Goal: Task Accomplishment & Management: Complete application form

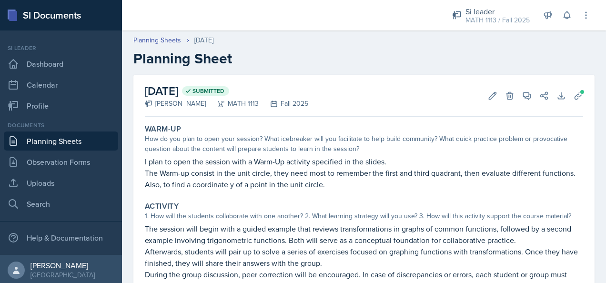
click at [73, 142] on link "Planning Sheets" at bounding box center [61, 141] width 114 height 19
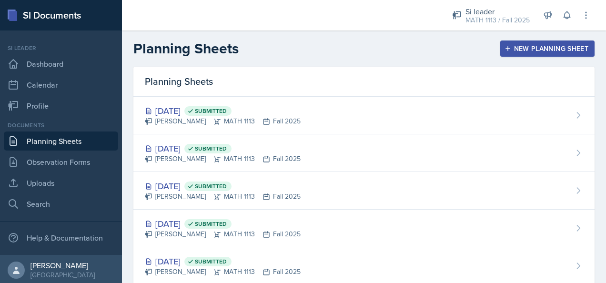
click at [401, 49] on div "New Planning Sheet" at bounding box center [548, 49] width 82 height 8
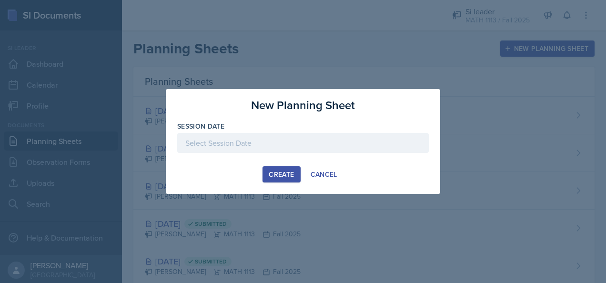
click at [272, 143] on div at bounding box center [303, 143] width 252 height 20
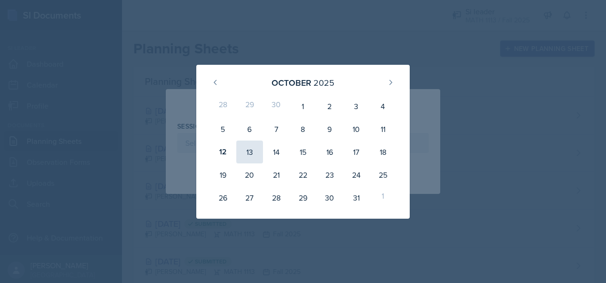
click at [249, 155] on div "13" at bounding box center [249, 152] width 27 height 23
type input "[DATE]"
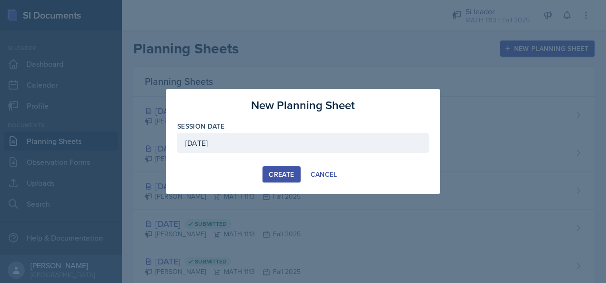
click at [276, 171] on div "Create" at bounding box center [281, 175] width 25 height 8
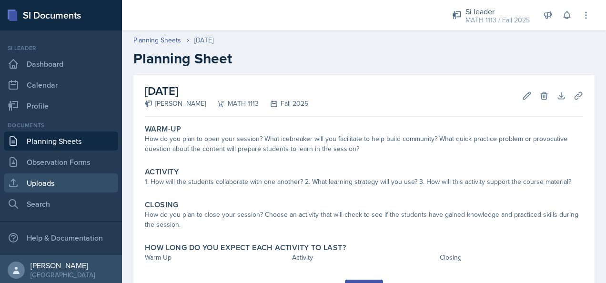
click at [43, 188] on link "Uploads" at bounding box center [61, 183] width 114 height 19
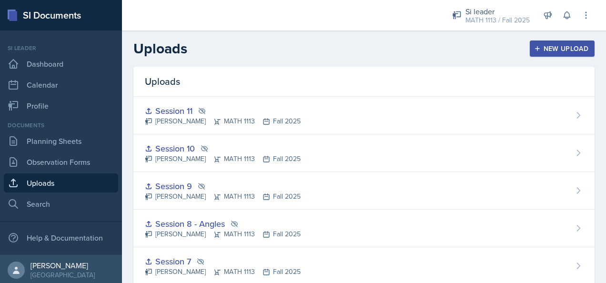
click at [401, 48] on div "New Upload" at bounding box center [562, 49] width 53 height 8
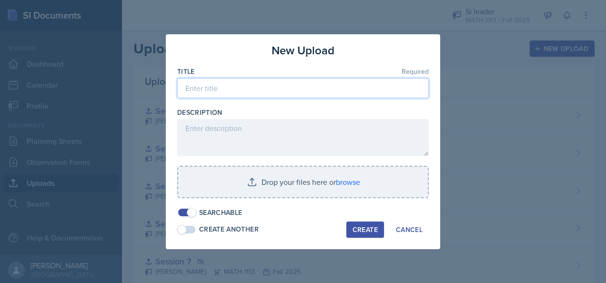
click at [257, 85] on input at bounding box center [303, 88] width 252 height 20
type input "Session 12"
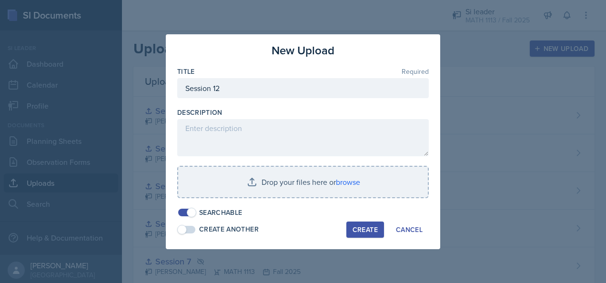
click at [193, 212] on span at bounding box center [192, 213] width 10 height 10
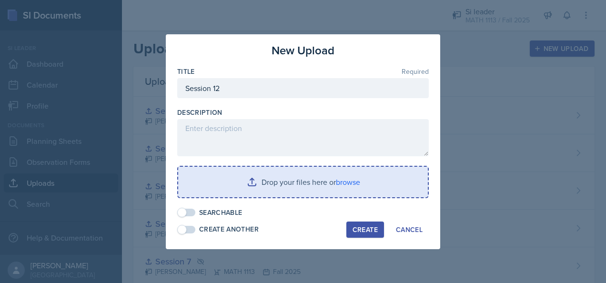
click at [248, 183] on input "file" at bounding box center [303, 182] width 250 height 31
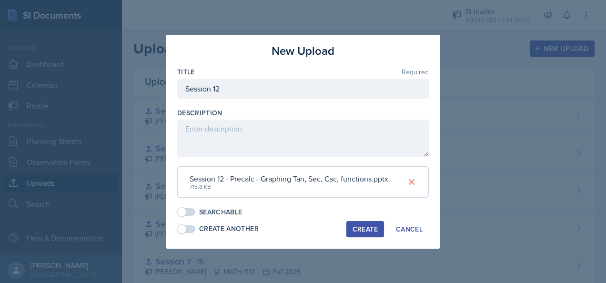
click at [362, 228] on div "Create" at bounding box center [365, 229] width 25 height 8
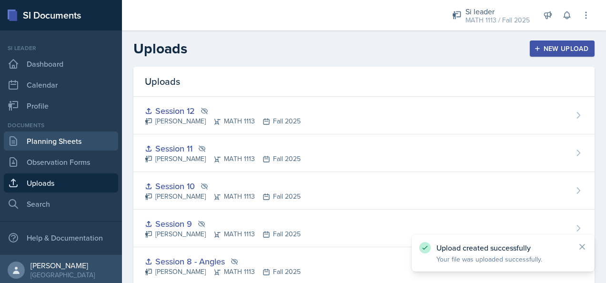
click at [52, 141] on link "Planning Sheets" at bounding box center [61, 141] width 114 height 19
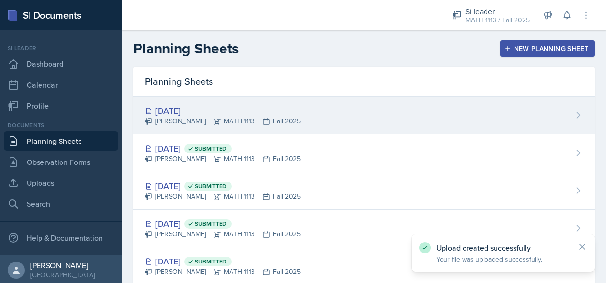
click at [378, 106] on div "[DATE] [PERSON_NAME] MATH 1113 Fall 2025" at bounding box center [363, 116] width 461 height 38
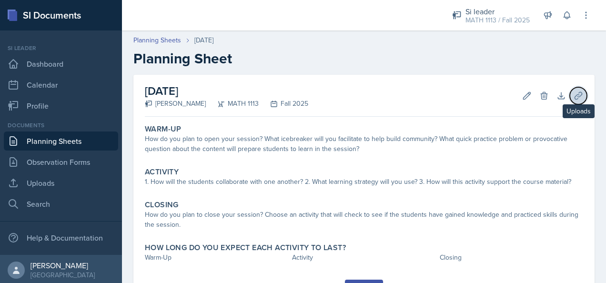
click at [401, 92] on button "Uploads" at bounding box center [578, 95] width 17 height 17
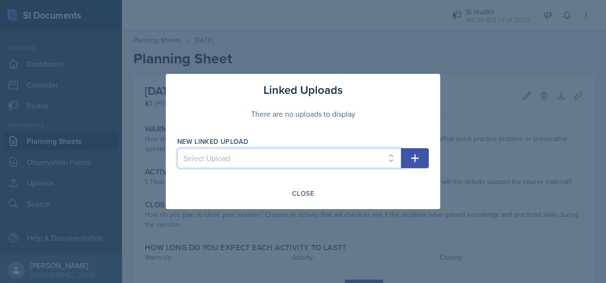
click at [299, 166] on select "Select Upload Session 1 Prerequisites Function composition Inverse and rational…" at bounding box center [289, 158] width 224 height 20
select select "550f016d-64c2-486a-9ca6-f46fa66ae7ee"
click at [177, 148] on select "Select Upload Session 1 Prerequisites Function composition Inverse and rational…" at bounding box center [289, 158] width 224 height 20
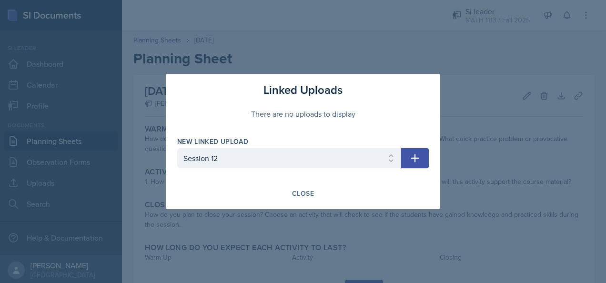
click at [401, 156] on button "button" at bounding box center [415, 158] width 28 height 20
select select
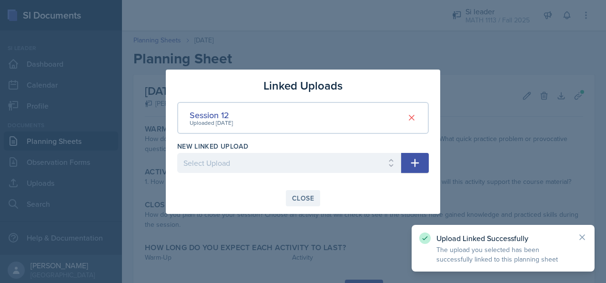
click at [300, 200] on div "Close" at bounding box center [303, 198] width 22 height 8
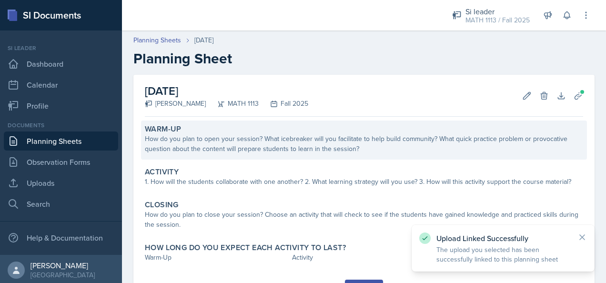
click at [327, 146] on div "How do you plan to open your session? What icebreaker will you facilitate to he…" at bounding box center [364, 144] width 439 height 20
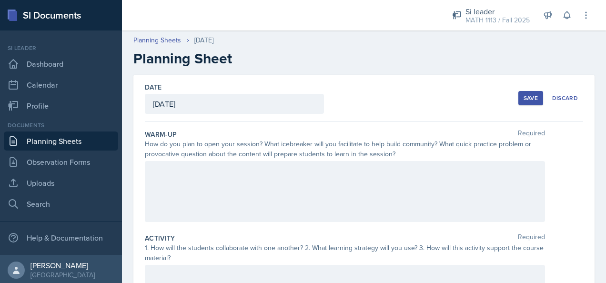
click at [337, 206] on div at bounding box center [345, 191] width 400 height 61
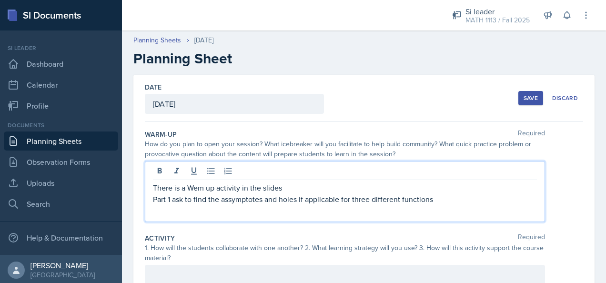
click at [401, 201] on p "Part 1 ask to find the assymptotes and holes if applicable for three different …" at bounding box center [345, 199] width 384 height 11
click at [401, 215] on div "There is a Wem up activity in the slides Part 1 ask to find the asymptotes and …" at bounding box center [345, 191] width 400 height 61
click at [401, 210] on p "Part 2 ask to identify the transformation of 4 different trigonometric functions" at bounding box center [345, 210] width 384 height 11
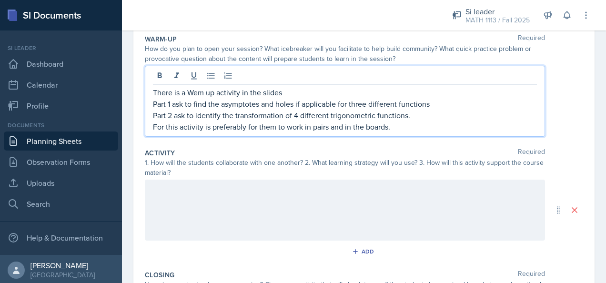
click at [277, 193] on p at bounding box center [345, 189] width 384 height 11
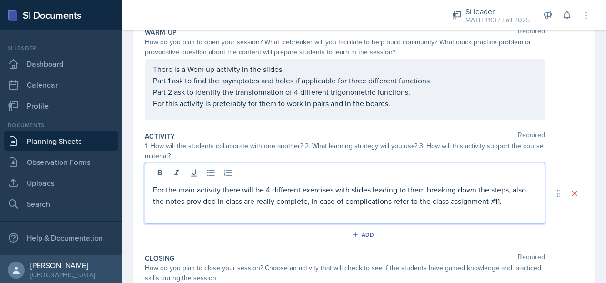
click at [393, 200] on p "For the main activity there will be 4 different exercises with slides leading t…" at bounding box center [345, 195] width 384 height 23
click at [401, 201] on p "For the main activity there will be 4 different exercises with slides leading t…" at bounding box center [345, 195] width 384 height 23
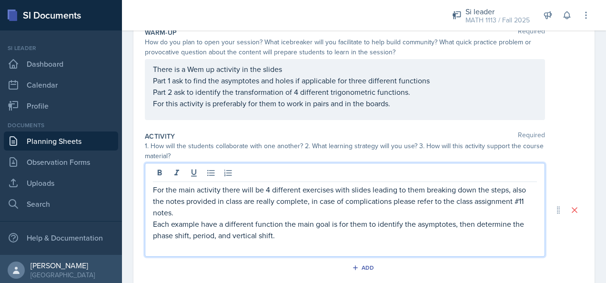
click at [285, 235] on p "Each example have a different function the main goal is for them to identify th…" at bounding box center [345, 229] width 384 height 23
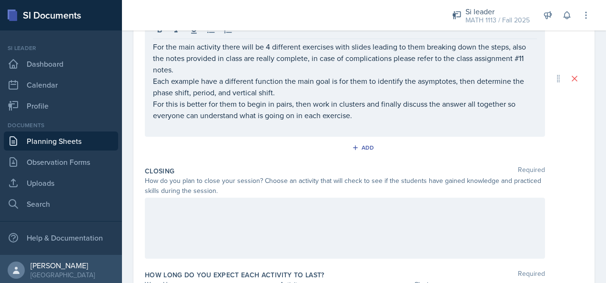
click at [244, 214] on div at bounding box center [345, 228] width 400 height 61
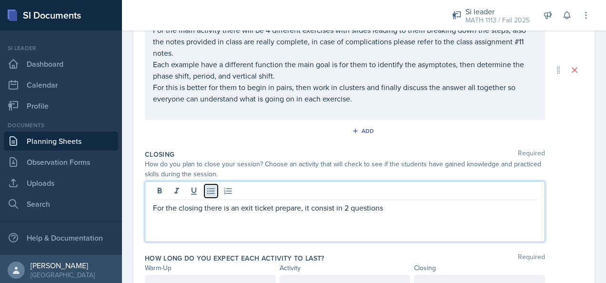
click at [212, 192] on icon at bounding box center [210, 191] width 7 height 6
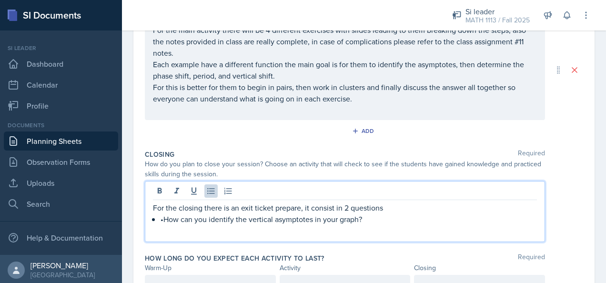
click at [163, 217] on p "•How can you identify the vertical asymptotes in your graph?" at bounding box center [349, 219] width 377 height 11
click at [365, 215] on p "How can you identify the vertical asymptotes in your graph?" at bounding box center [349, 219] width 377 height 11
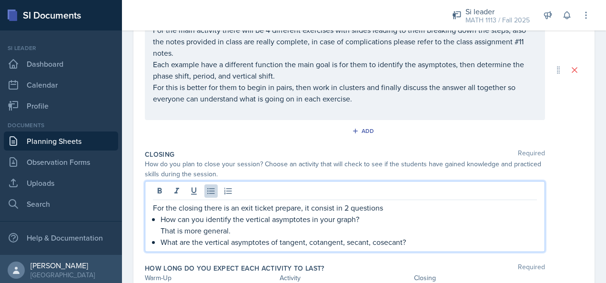
click at [401, 236] on p "What are the vertical asymptotes of tangent, cotangent, secant, cosecant?" at bounding box center [349, 241] width 377 height 11
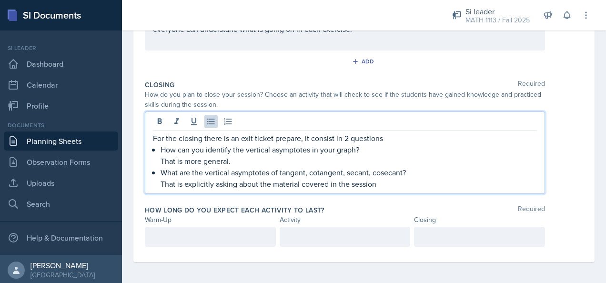
click at [174, 240] on p at bounding box center [210, 236] width 115 height 11
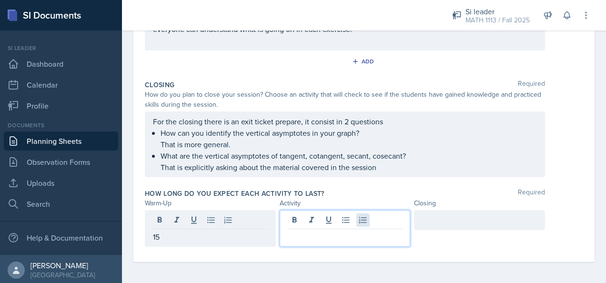
drag, startPoint x: 358, startPoint y: 217, endPoint x: 352, endPoint y: 222, distance: 7.8
click at [358, 217] on div at bounding box center [345, 228] width 131 height 37
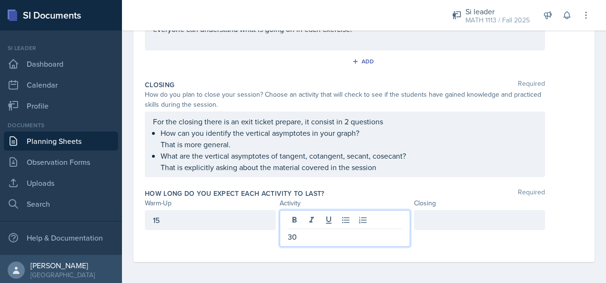
click at [401, 215] on div at bounding box center [479, 220] width 131 height 20
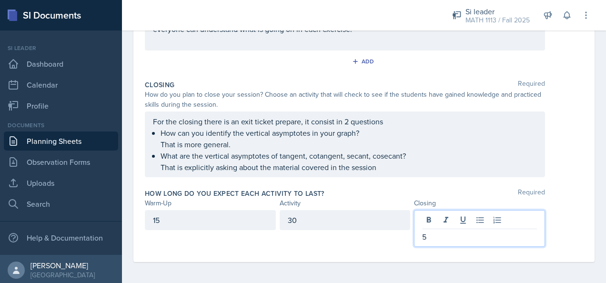
click at [401, 174] on div "For the closing there is an exit ticket prepare, it consist in 2 questions How …" at bounding box center [345, 145] width 400 height 66
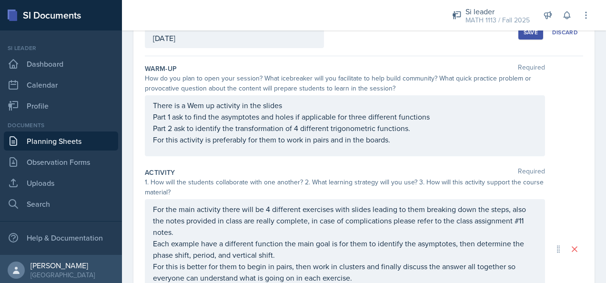
scroll to position [0, 0]
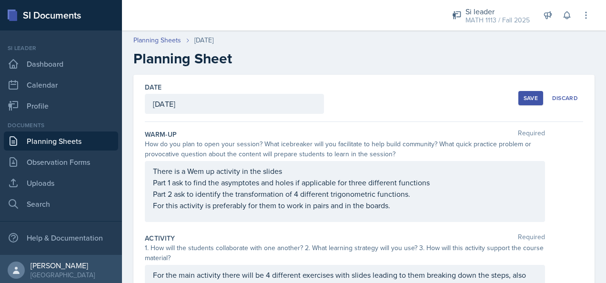
click at [401, 97] on div "Save" at bounding box center [531, 98] width 14 height 8
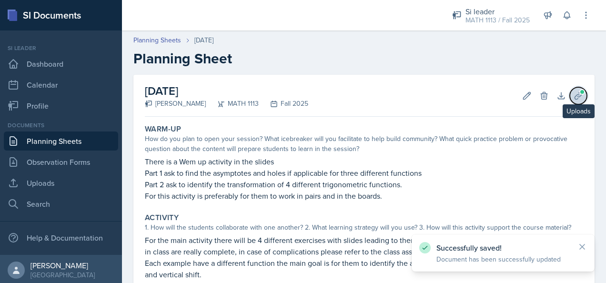
click at [401, 95] on icon at bounding box center [579, 96] width 10 height 10
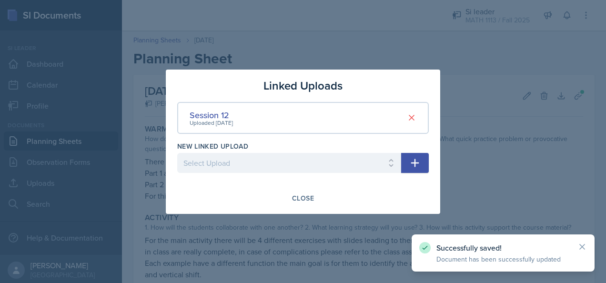
click at [401, 143] on div at bounding box center [303, 141] width 606 height 283
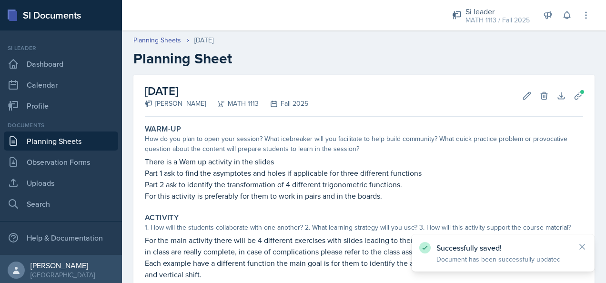
scroll to position [239, 0]
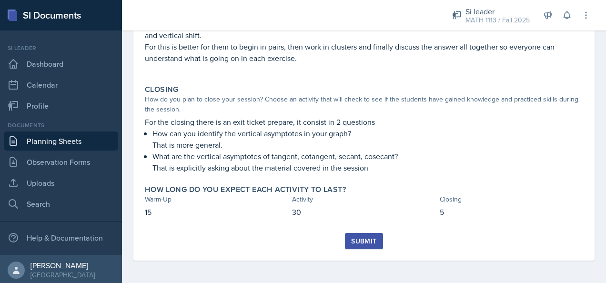
click at [358, 241] on div "Submit" at bounding box center [363, 241] width 25 height 8
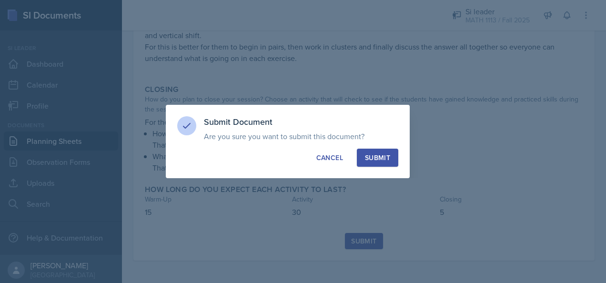
click at [386, 161] on div "Submit" at bounding box center [377, 158] width 25 height 10
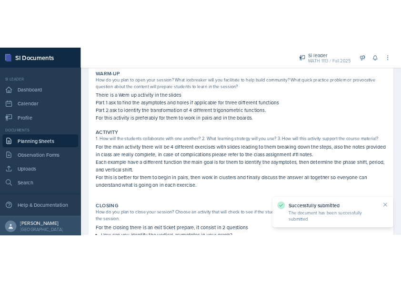
scroll to position [0, 0]
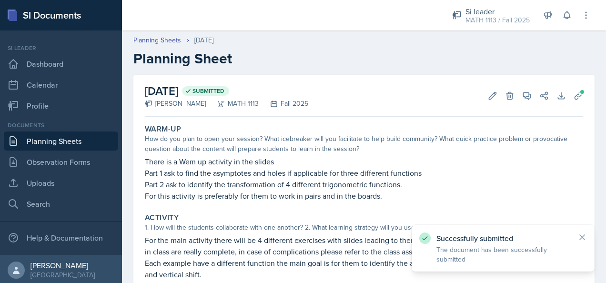
click at [94, 138] on link "Planning Sheets" at bounding box center [61, 141] width 114 height 19
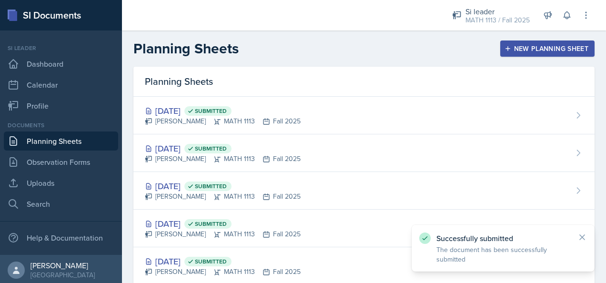
click at [401, 46] on div "New Planning Sheet" at bounding box center [548, 49] width 82 height 8
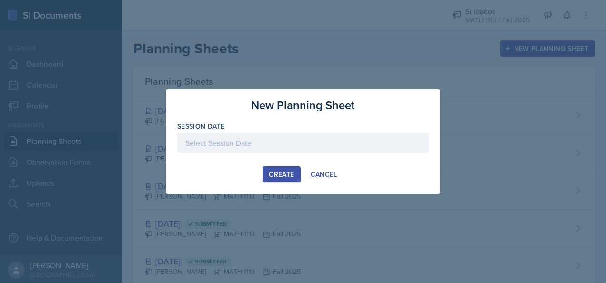
click at [279, 144] on div at bounding box center [303, 143] width 252 height 20
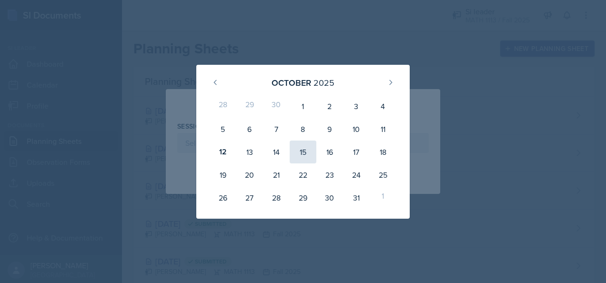
click at [310, 151] on div "15" at bounding box center [303, 152] width 27 height 23
type input "[DATE]"
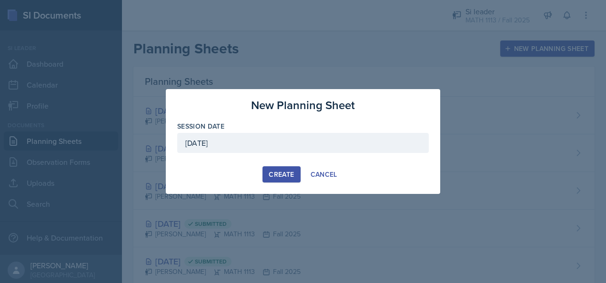
click at [279, 178] on div "Create" at bounding box center [281, 175] width 25 height 8
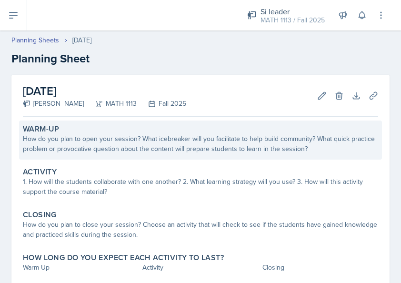
click at [125, 153] on div "Warm-Up How do you plan to open your session? What icebreaker will you facilita…" at bounding box center [200, 140] width 363 height 39
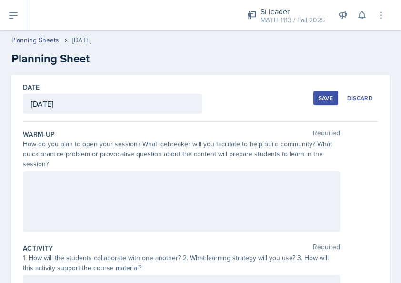
click at [84, 194] on div at bounding box center [181, 201] width 317 height 61
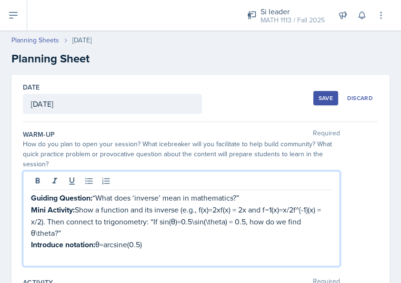
click at [197, 211] on p "Mini Activity: Show a function and its inverse (e.g., f(x)=2xf(x) = 2x and f−1(…" at bounding box center [181, 221] width 301 height 35
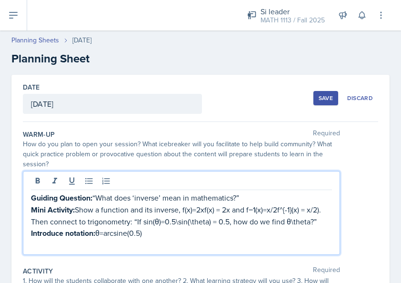
click at [232, 210] on p "Mini Activity: Show a function and its inverse, f(x)=2xf(x) = 2x and f−1(x)=x/2…" at bounding box center [181, 215] width 301 height 23
click at [226, 212] on p "Mini Activity: Show a function and its inverse, f(x)=2x and f−1(x)=x/2f^{-1}(x)…" at bounding box center [181, 215] width 301 height 23
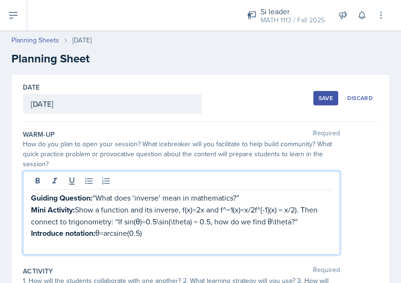
drag, startPoint x: 299, startPoint y: 210, endPoint x: 301, endPoint y: 215, distance: 5.1
click at [300, 211] on p "Mini Activity: Show a function and its inverse, f(x)=2x and f^−1(x)=x/2f^{-1}(x…" at bounding box center [181, 215] width 301 height 23
click at [257, 209] on p "Mini Activity: Show a function and its inverse, f(x)=2x and f^−1(x)=x/2f^{-1}(x…" at bounding box center [181, 215] width 301 height 23
click at [153, 223] on p "Mini Activity: Show a function and its inverse, f(x)=2x and f^{-1}(x) = x/2). T…" at bounding box center [181, 215] width 301 height 23
click at [169, 221] on p "Mini Activity: Show a function and its inverse, f(x)=2x and f^{-1}(x) = x/2). T…" at bounding box center [181, 215] width 301 height 23
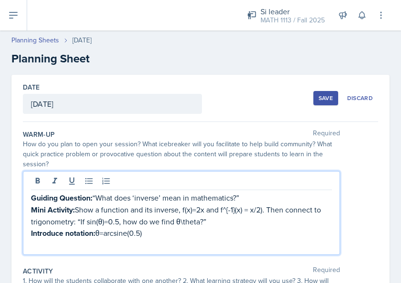
click at [198, 223] on p "Mini Activity: Show a function and its inverse, f(x)=2x and f^{-1}(x) = x/2). T…" at bounding box center [181, 215] width 301 height 23
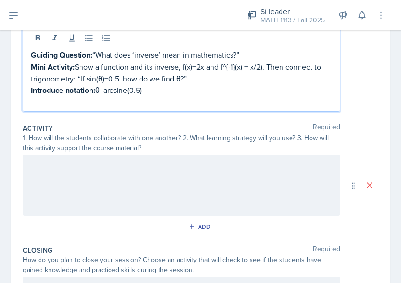
scroll to position [191, 0]
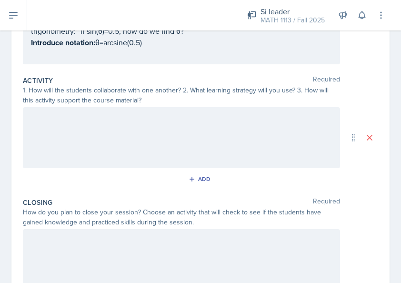
click at [267, 126] on div at bounding box center [181, 137] width 317 height 61
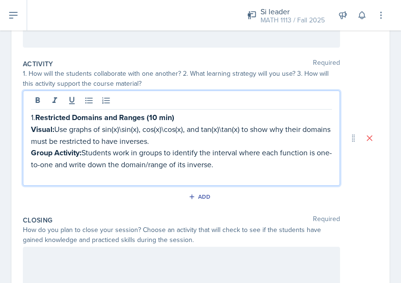
click at [140, 128] on p "Visual: Use graphs of sin⁡(x)\sin(x), cos⁡(x)\cos(x), and tan⁡(x)\tan(x) to sho…" at bounding box center [181, 134] width 301 height 23
click at [164, 129] on p "Visual: Use graphs of sin⁡(x), cos⁡(x)\cos(x), and tan⁡(x)\tan(x) to show why t…" at bounding box center [181, 134] width 301 height 23
click at [200, 128] on p "Visual: Use graphs of sin⁡(x), cos⁡(x), and tan⁡(x)\tan(x) to show why their do…" at bounding box center [181, 134] width 301 height 23
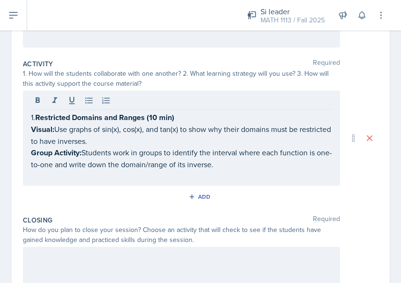
click at [240, 170] on p at bounding box center [181, 175] width 301 height 11
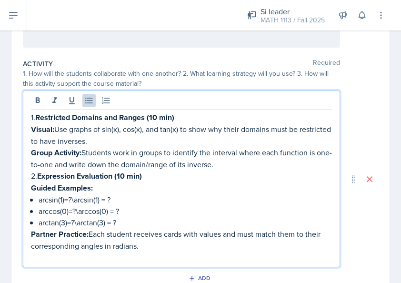
click at [102, 198] on p "arcsin⁡(1)=?\arcsin(1) = ?" at bounding box center [186, 199] width 294 height 11
click at [109, 211] on p "arccos⁡(0)=?\arccos(0) = ?" at bounding box center [186, 210] width 294 height 11
click at [105, 222] on p "arctan⁡(3)=?\arctan(3) = ?" at bounding box center [186, 222] width 294 height 11
click at [180, 182] on p "Guided Examples:" at bounding box center [181, 188] width 301 height 12
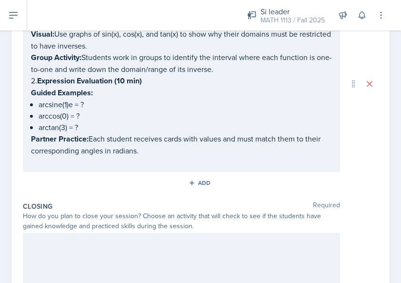
click at [93, 163] on p at bounding box center [181, 161] width 301 height 11
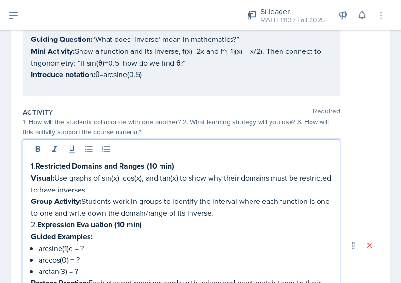
scroll to position [143, 0]
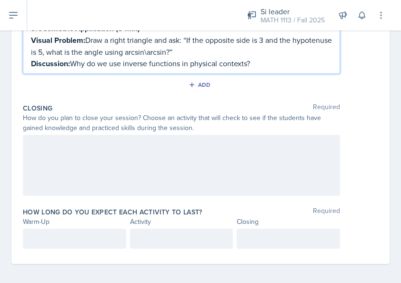
click at [82, 144] on div at bounding box center [181, 165] width 317 height 61
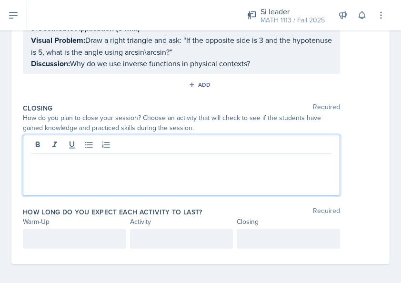
drag, startPoint x: 81, startPoint y: 146, endPoint x: 55, endPoint y: 156, distance: 27.6
click at [55, 157] on p at bounding box center [181, 161] width 301 height 11
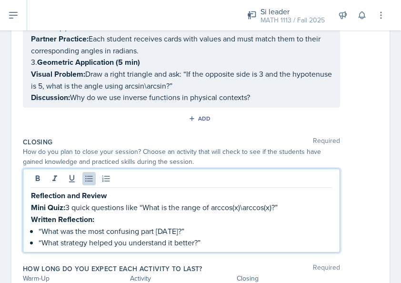
scroll to position [308, 0]
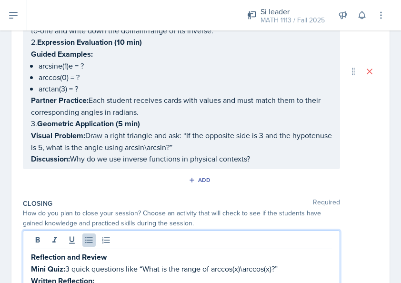
click at [146, 119] on p "3. Geometric Application (5 min)" at bounding box center [181, 124] width 301 height 12
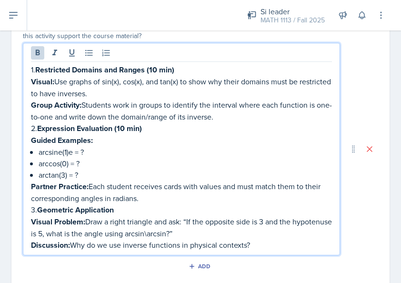
scroll to position [229, 0]
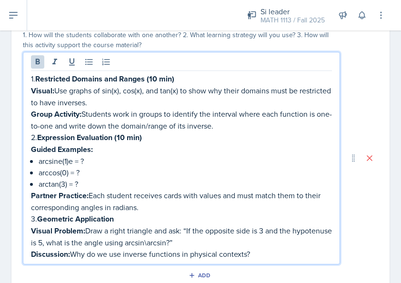
click at [149, 134] on p "2. Expression Evaluation (10 min)" at bounding box center [181, 138] width 301 height 12
click at [183, 78] on p "1. Restricted Domains and Ranges (10 min)" at bounding box center [181, 79] width 301 height 12
click at [212, 241] on p "Visual Problem: Draw a right triangle and ask: “If the opposite side is 3 and t…" at bounding box center [181, 236] width 301 height 23
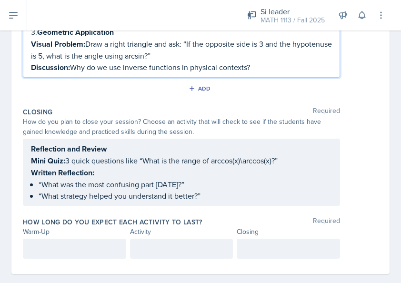
scroll to position [420, 0]
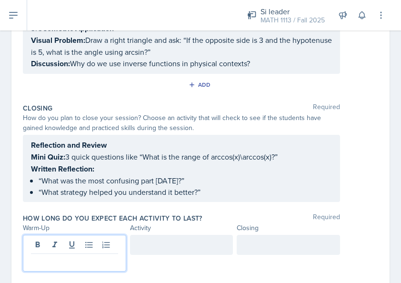
click at [68, 256] on p at bounding box center [74, 261] width 87 height 11
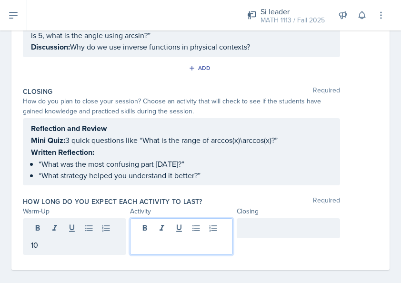
click at [208, 229] on div at bounding box center [181, 236] width 103 height 37
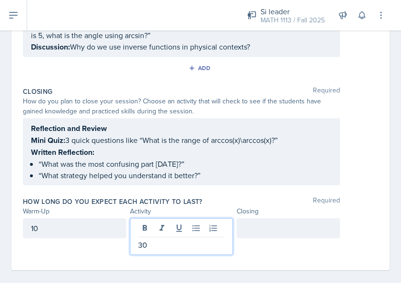
click at [242, 223] on div at bounding box center [288, 228] width 103 height 20
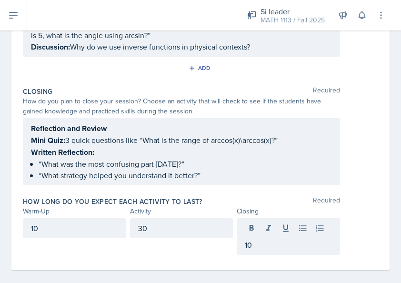
click at [343, 145] on div "Reflection and Review Mini Quiz: 3 quick questions like “What is the range of a…" at bounding box center [201, 151] width 356 height 67
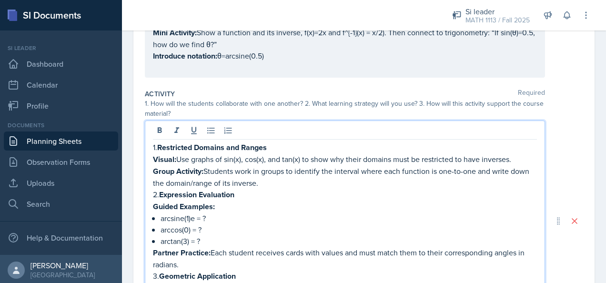
scroll to position [165, 0]
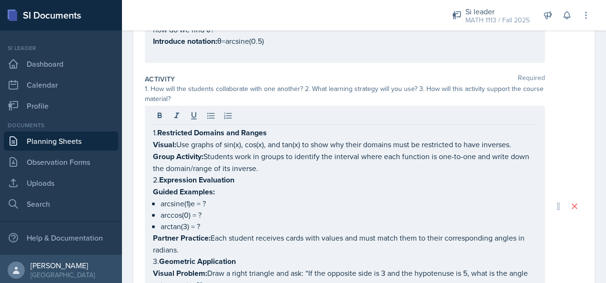
click at [152, 133] on div "1. Restricted Domains and Ranges Visual: Use graphs of sin⁡(x), cos⁡(x), and ta…" at bounding box center [345, 206] width 400 height 201
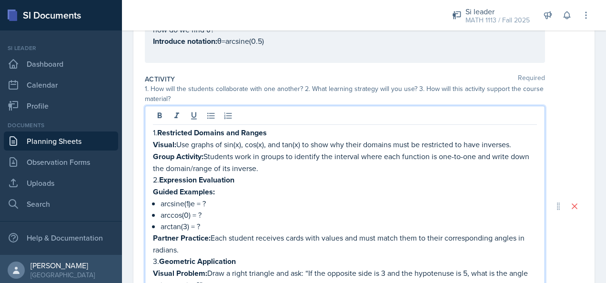
click at [152, 130] on div "1. Restricted Domains and Ranges Visual: Use graphs of sin⁡(x), cos⁡(x), and ta…" at bounding box center [345, 206] width 400 height 201
click at [154, 131] on p "1. Restricted Domains and Ranges" at bounding box center [345, 133] width 384 height 12
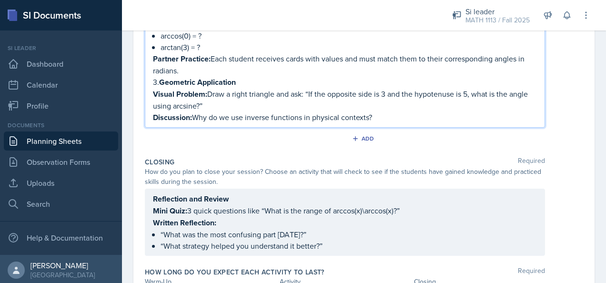
scroll to position [415, 0]
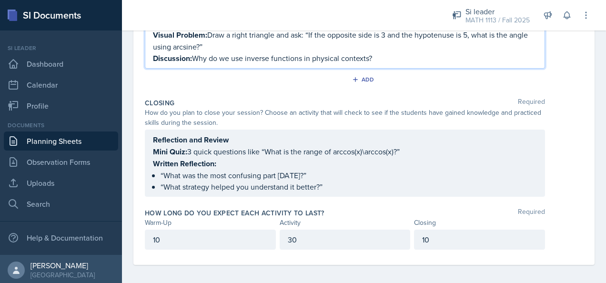
click at [401, 160] on div "Reflection and Review Mini Quiz: 3 quick questions like “What is the range of a…" at bounding box center [364, 163] width 439 height 67
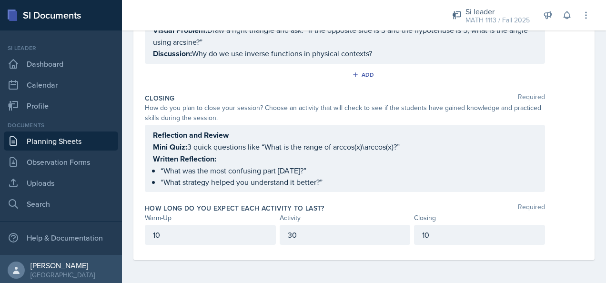
scroll to position [399, 0]
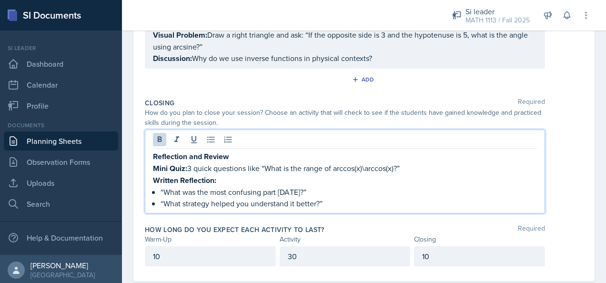
click at [180, 161] on div "Reflection and Review Mini Quiz: 3 quick questions like “What is the range of a…" at bounding box center [345, 180] width 384 height 59
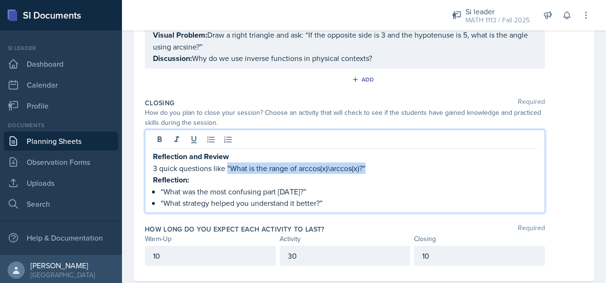
drag, startPoint x: 226, startPoint y: 163, endPoint x: 367, endPoint y: 164, distance: 141.1
click at [367, 164] on p "3 quick questions like “What is the range of arccos⁡(x)\arccos(x)?”" at bounding box center [345, 168] width 384 height 11
copy p "“What is the range of arccos⁡(x)\arccos(x)?”"
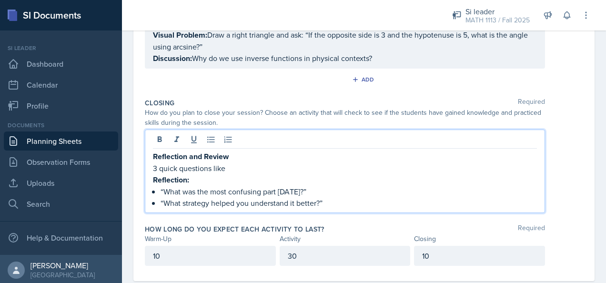
click at [161, 188] on p "“What was the most confusing part [DATE]?”" at bounding box center [349, 191] width 377 height 11
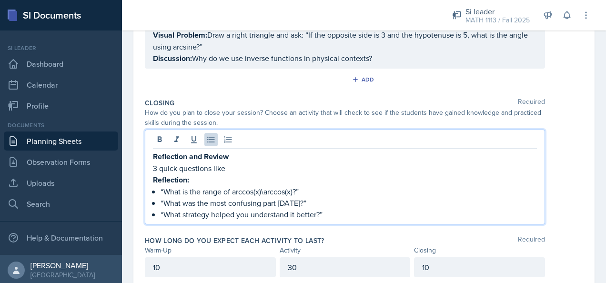
click at [294, 189] on p "“What is the range of arccos⁡(x)\arccos(x)?”" at bounding box center [349, 191] width 377 height 11
click at [225, 164] on p "3 quick questions like" at bounding box center [345, 168] width 384 height 11
click at [278, 186] on p "“What is the range of arccos⁡(x)?”" at bounding box center [349, 191] width 377 height 11
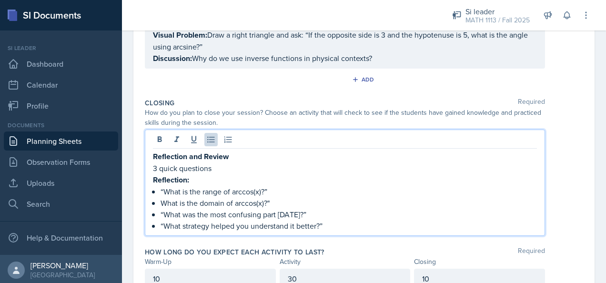
click at [163, 198] on p "What is the domain of arccos(x)?"" at bounding box center [349, 202] width 377 height 11
click at [268, 186] on p "“What is the range of arccos⁡(x)?”" at bounding box center [349, 191] width 377 height 11
click at [323, 222] on p "“What strategy helped you understand it better?”" at bounding box center [349, 225] width 377 height 11
click at [164, 223] on p "“What strategy helped you understand it better?"" at bounding box center [349, 225] width 377 height 11
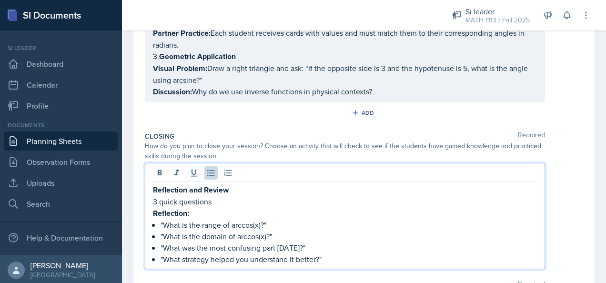
scroll to position [351, 0]
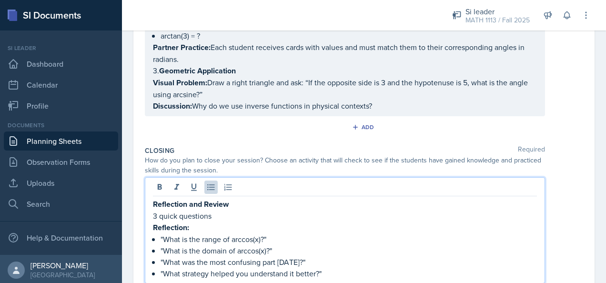
click at [225, 91] on p "Visual Problem: Draw a right triangle and ask: “If the opposite side is 3 and t…" at bounding box center [345, 88] width 384 height 23
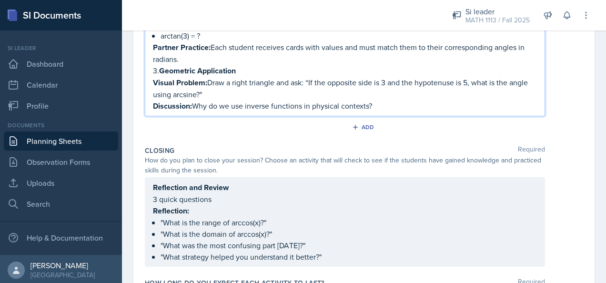
click at [310, 80] on p "Visual Problem: Draw a right triangle and ask: “If the opposite side is 3 and t…" at bounding box center [345, 88] width 384 height 23
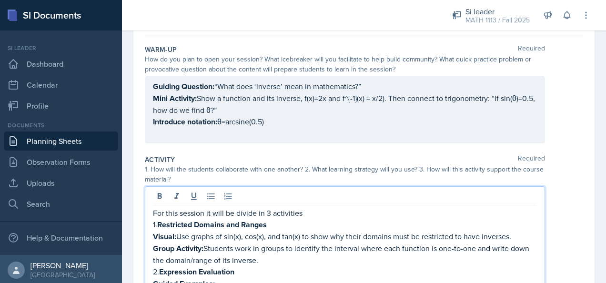
scroll to position [82, 0]
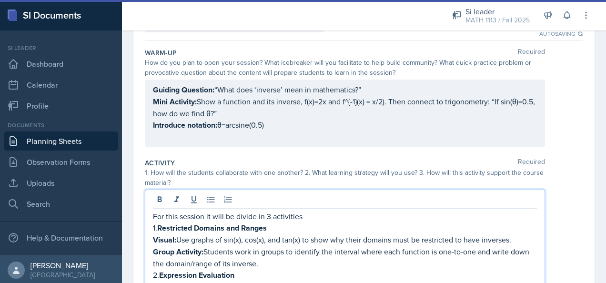
click at [367, 87] on p "Guiding Question: “What does ‘inverse’ mean in mathematics?”" at bounding box center [345, 90] width 384 height 12
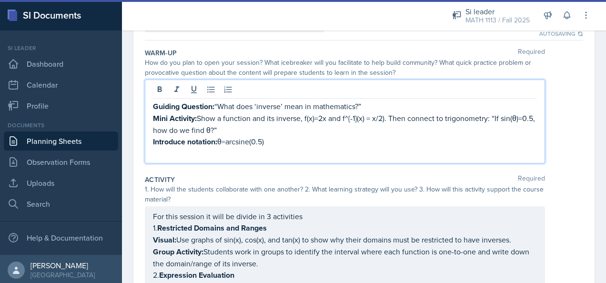
scroll to position [98, 0]
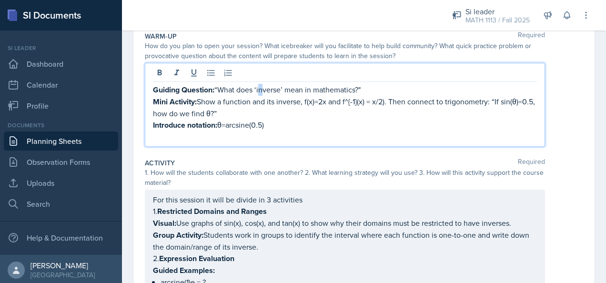
click at [261, 91] on p "Guiding Question: “What does ‘inverse’ mean in mathematics?"" at bounding box center [345, 90] width 384 height 12
click at [220, 87] on p "Guiding Question: “What does ‘inverse’ mean in mathematics?"" at bounding box center [345, 90] width 384 height 12
click at [259, 88] on p "Guiding Question: "What does ‘inverse’ mean in mathematics?"" at bounding box center [345, 90] width 384 height 12
click at [285, 89] on p "Guiding Question: "What does 'inverse’ mean in mathematics?"" at bounding box center [345, 90] width 384 height 12
click at [401, 99] on p "Mini Activity: Show a function and its inverse, f(x)=2x and f^{-1}(x) = x/2). T…" at bounding box center [345, 107] width 384 height 23
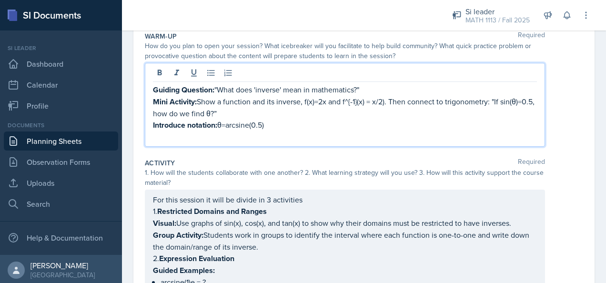
click at [254, 112] on p "Mini Activity: Show a function and its inverse, f(x)=2x and f^{-1}(x) = x/2). T…" at bounding box center [345, 107] width 384 height 23
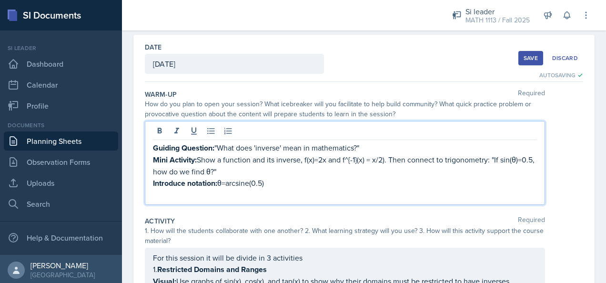
scroll to position [0, 0]
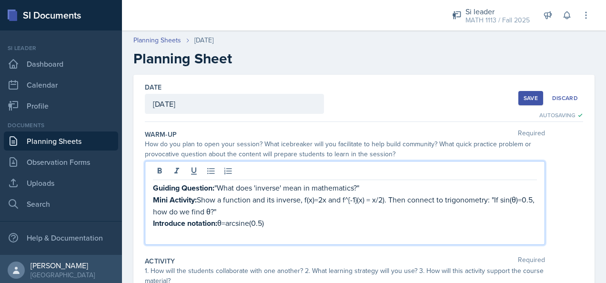
click at [401, 97] on div "Save" at bounding box center [531, 98] width 14 height 8
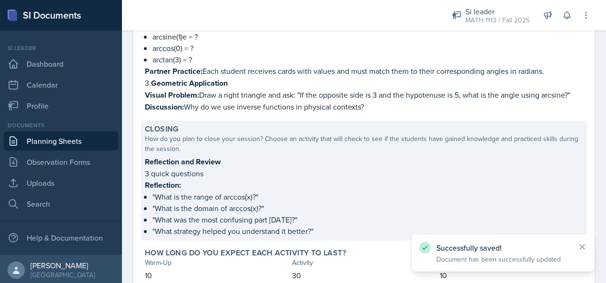
scroll to position [358, 0]
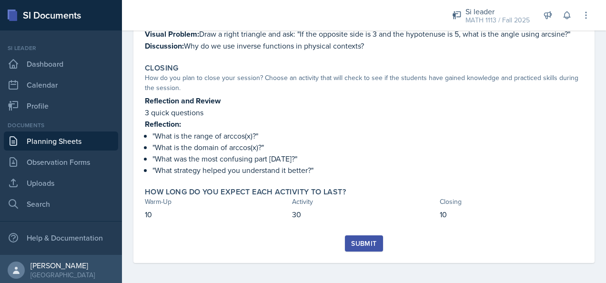
click at [347, 243] on button "Submit" at bounding box center [364, 243] width 38 height 16
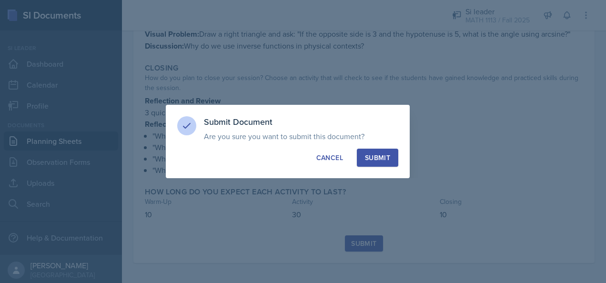
click at [389, 155] on div "Submit" at bounding box center [377, 158] width 25 height 10
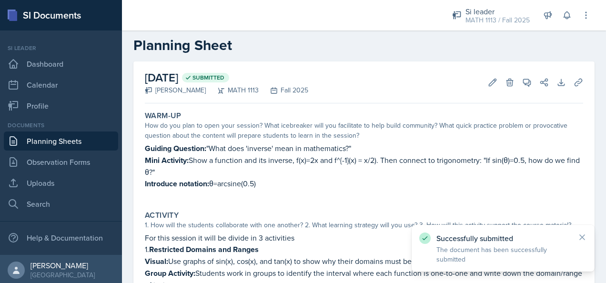
scroll to position [0, 0]
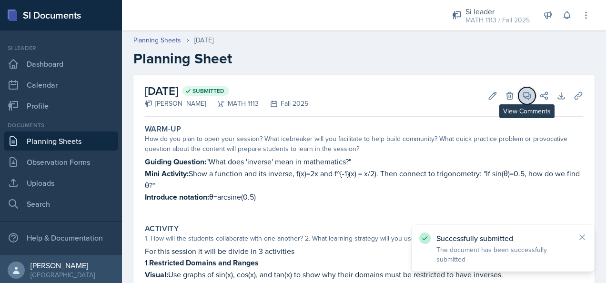
click at [401, 94] on button "View Comments" at bounding box center [527, 95] width 17 height 17
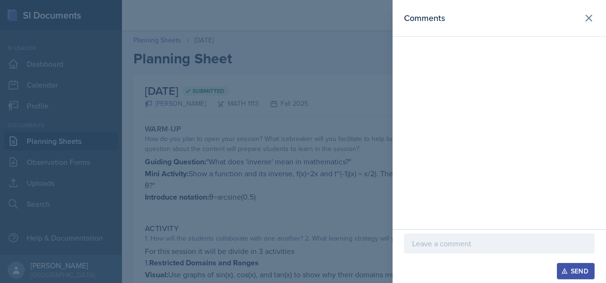
click at [401, 249] on p at bounding box center [499, 243] width 174 height 11
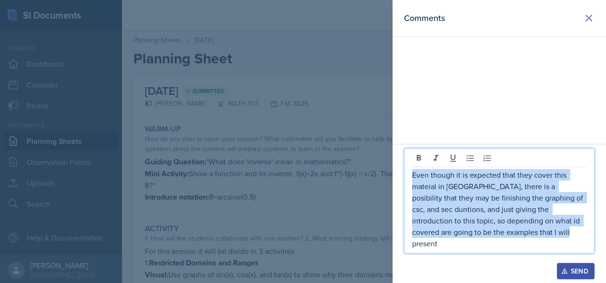
drag, startPoint x: 546, startPoint y: 248, endPoint x: 412, endPoint y: 183, distance: 149.2
click at [401, 183] on div "Even though it is expected that they cover this mateial in [GEOGRAPHIC_DATA], t…" at bounding box center [499, 200] width 191 height 105
copy p "Even though it is expected that they cover this mateial in [GEOGRAPHIC_DATA], t…"
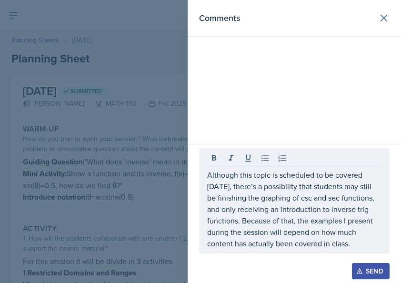
click at [366, 271] on div "Send" at bounding box center [370, 271] width 25 height 8
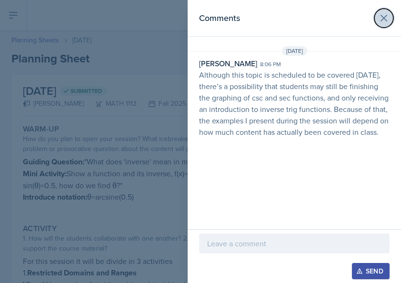
click at [381, 15] on icon at bounding box center [384, 18] width 6 height 6
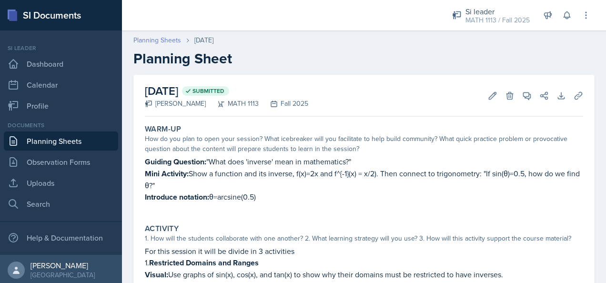
click at [169, 38] on link "Planning Sheets" at bounding box center [157, 40] width 48 height 10
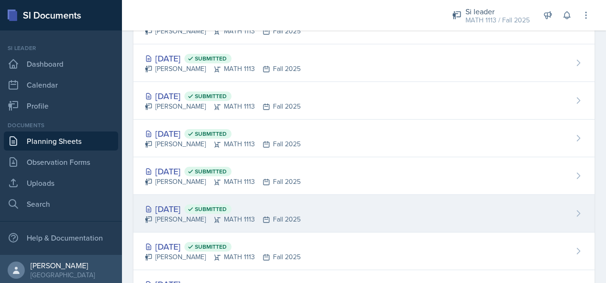
scroll to position [473, 0]
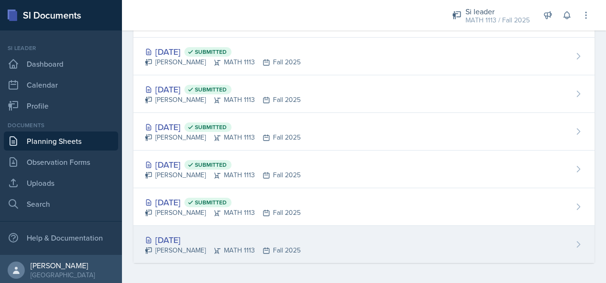
click at [246, 235] on div "[DATE]" at bounding box center [223, 240] width 156 height 13
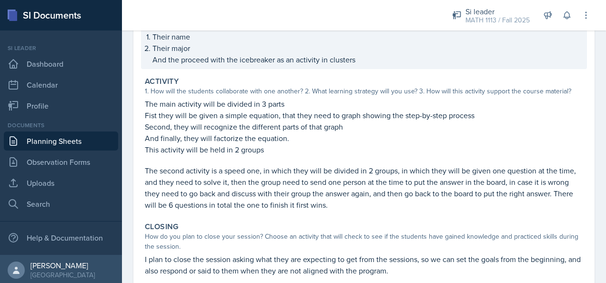
scroll to position [96, 0]
